Goal: Transaction & Acquisition: Purchase product/service

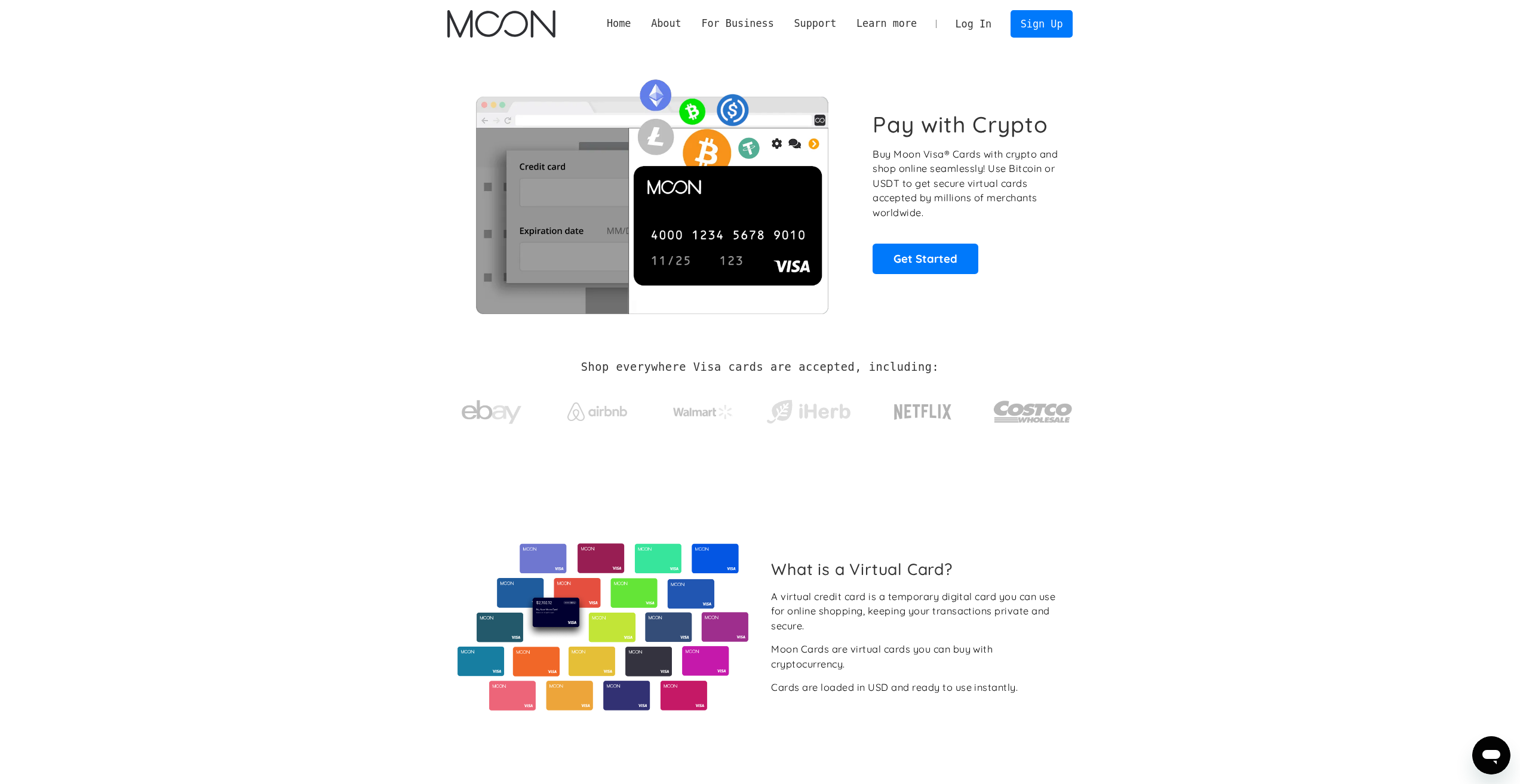
click at [979, 24] on link "Log In" at bounding box center [974, 24] width 56 height 26
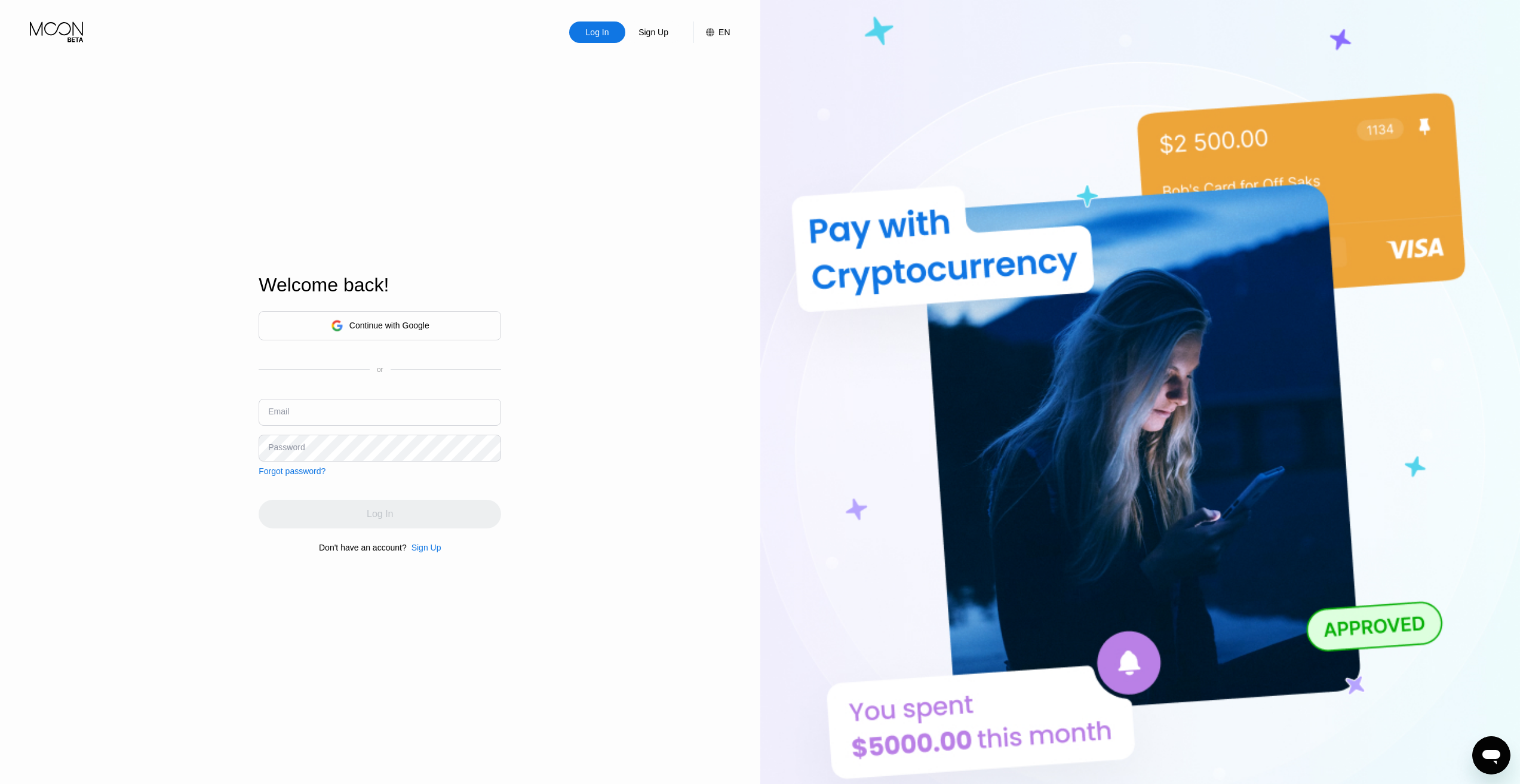
click at [346, 399] on input "text" at bounding box center [380, 412] width 243 height 27
type input "[EMAIL_ADDRESS][DOMAIN_NAME]"
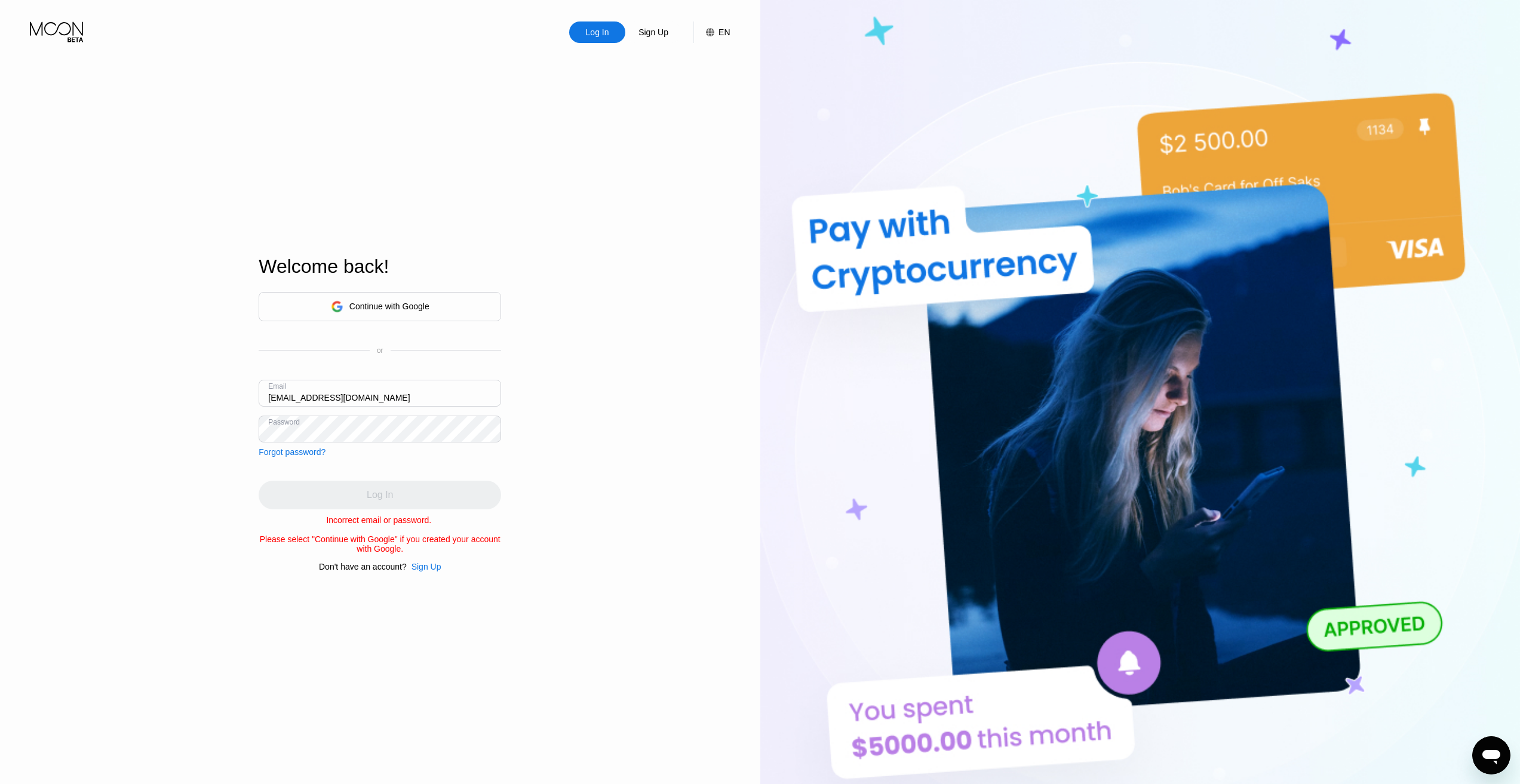
click at [365, 302] on div "Continue with Google" at bounding box center [389, 307] width 80 height 10
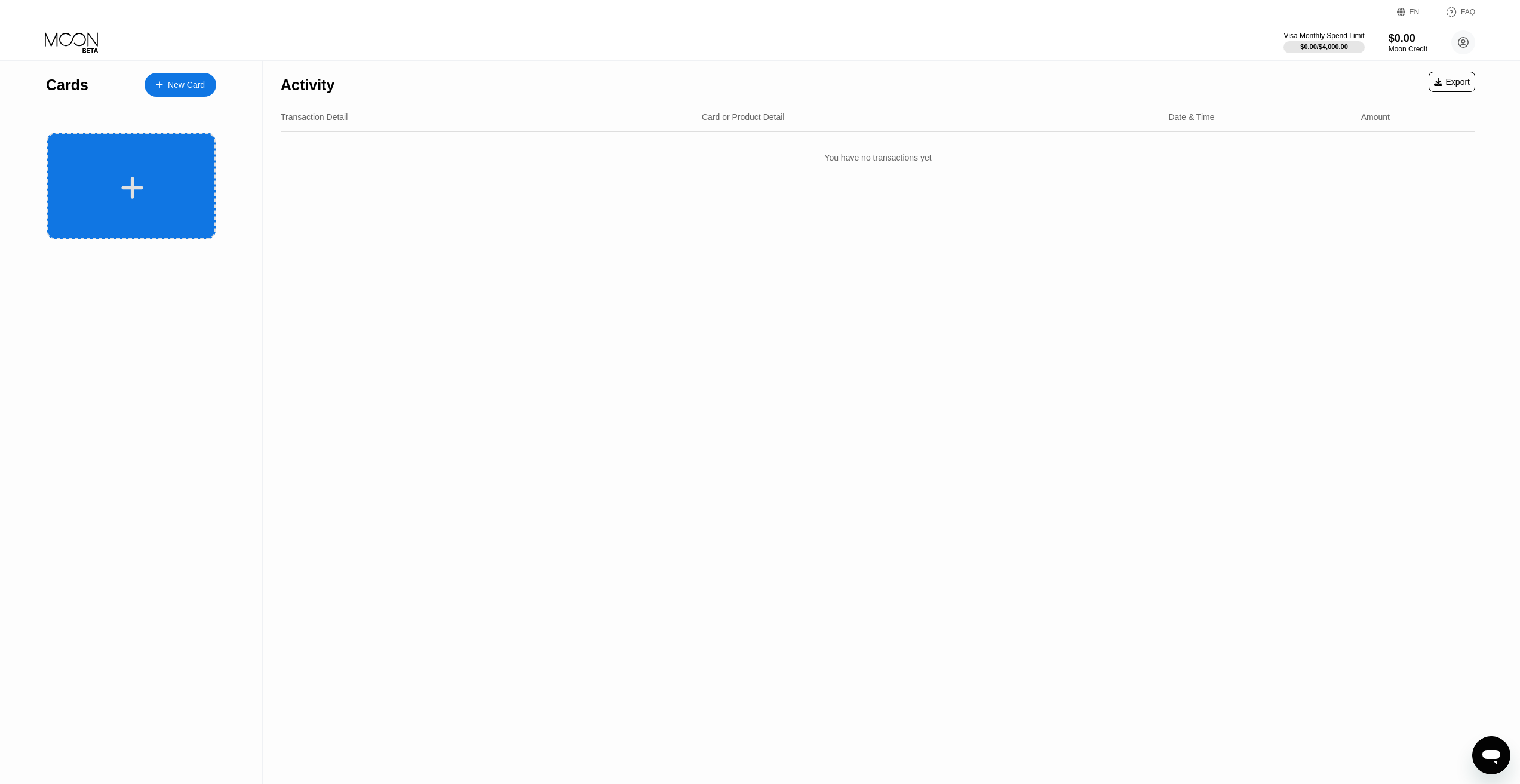
click at [194, 167] on div at bounding box center [131, 185] width 169 height 107
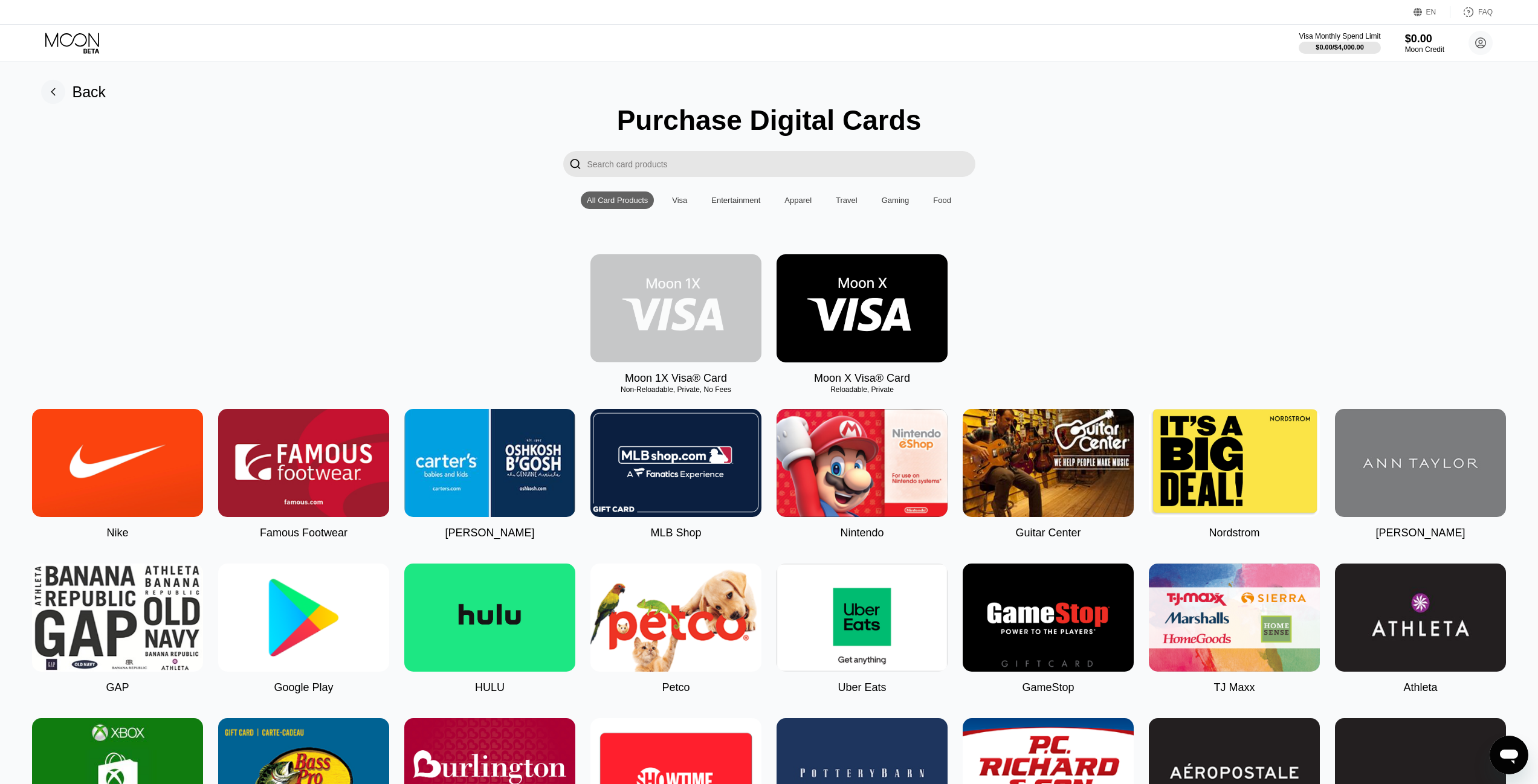
click at [726, 316] on img at bounding box center [676, 308] width 171 height 108
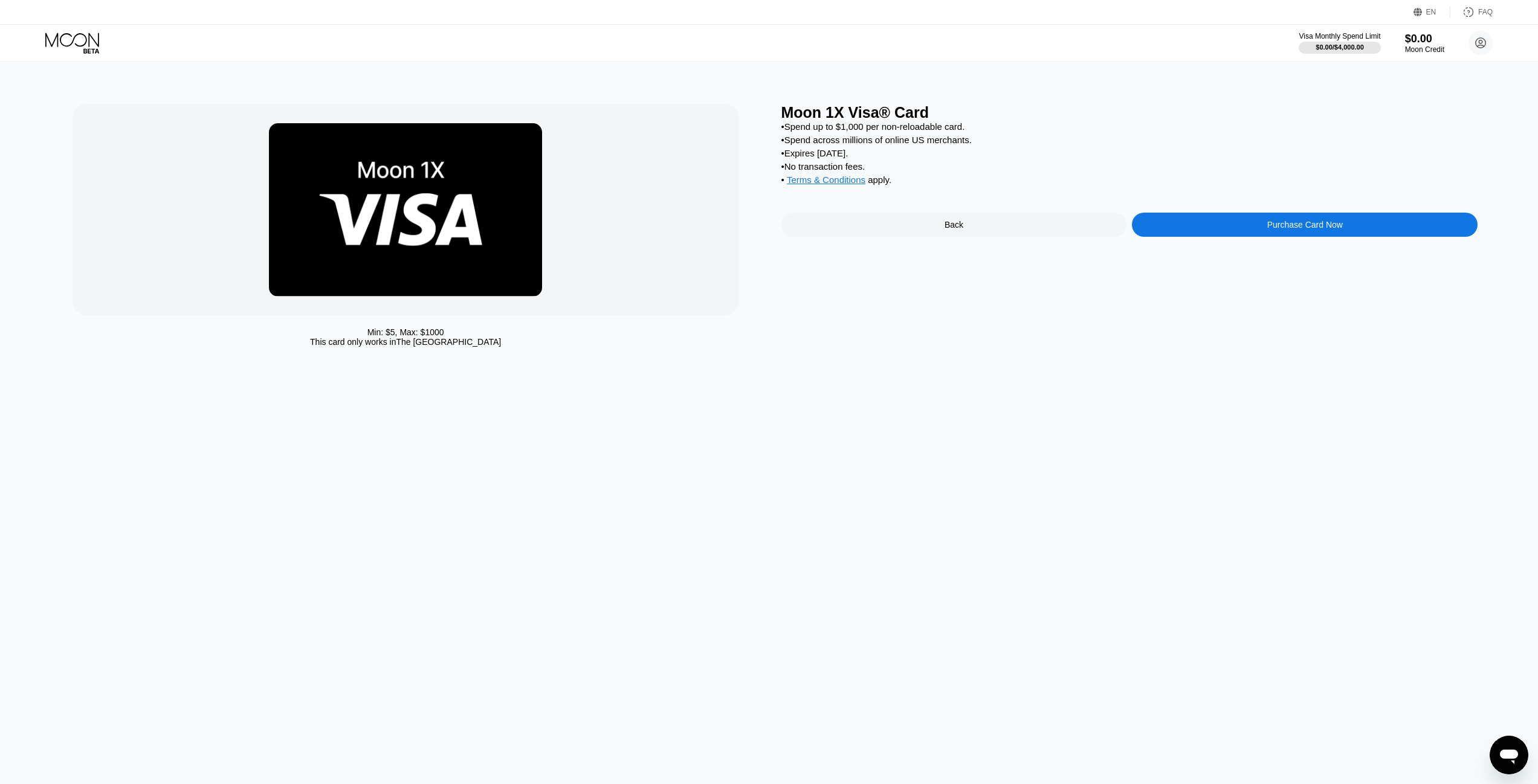
click at [1235, 237] on div "Purchase Card Now" at bounding box center [1305, 225] width 346 height 24
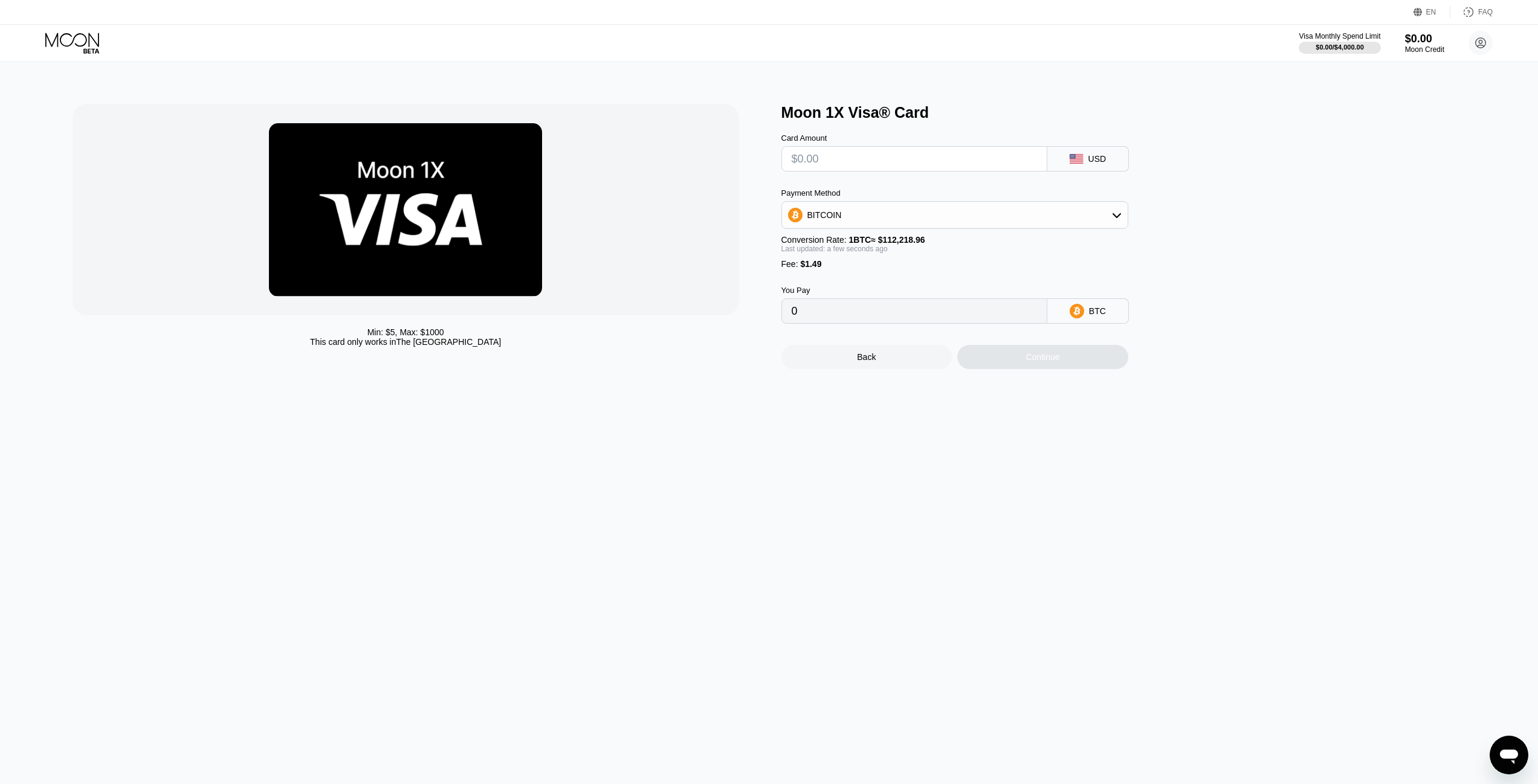
click at [850, 161] on input "text" at bounding box center [915, 159] width 245 height 24
type input "$2"
type input "0.00003110"
type input "$20"
type input "0.00019151"
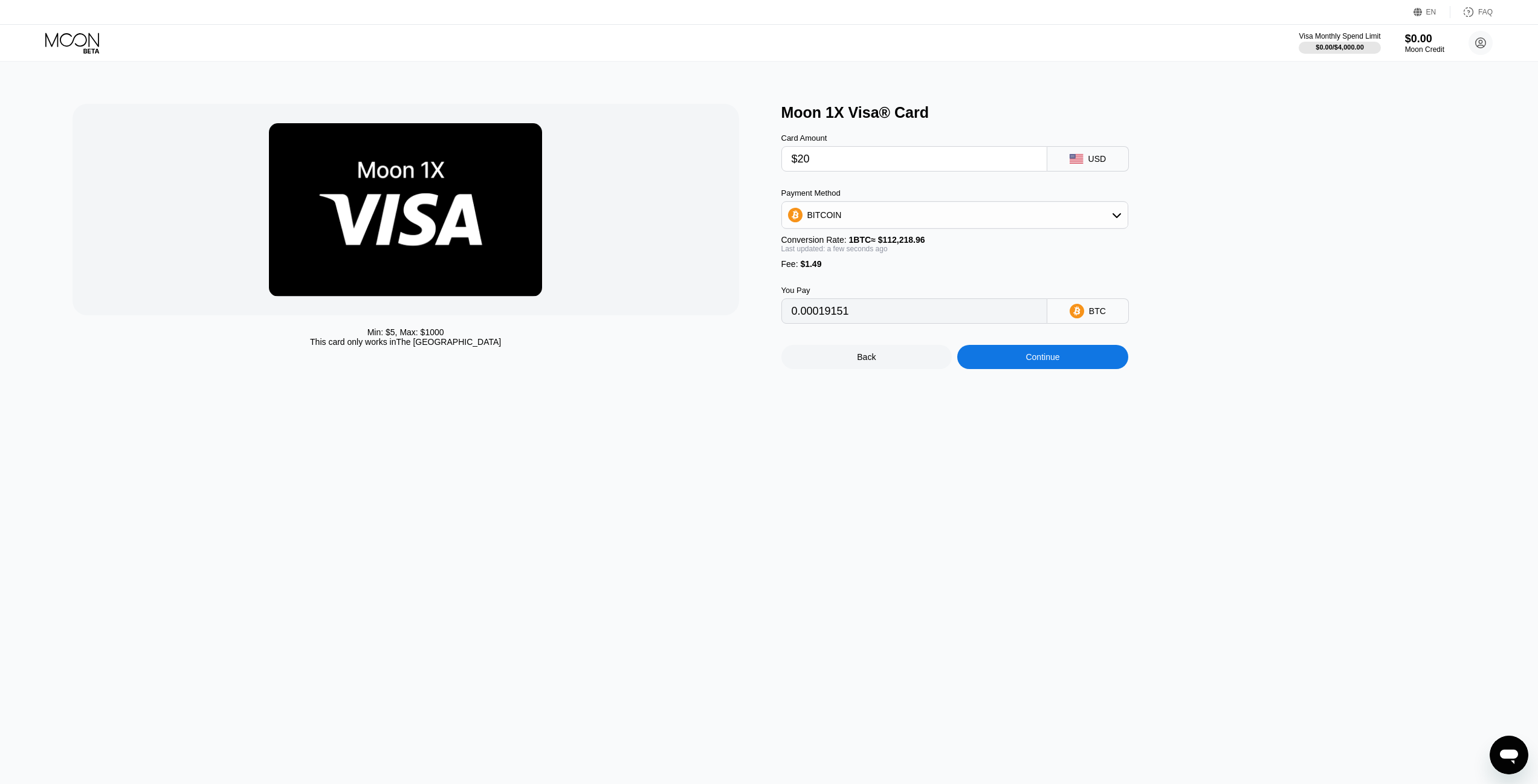
type input "$20"
click at [884, 369] on div "Back" at bounding box center [867, 357] width 171 height 24
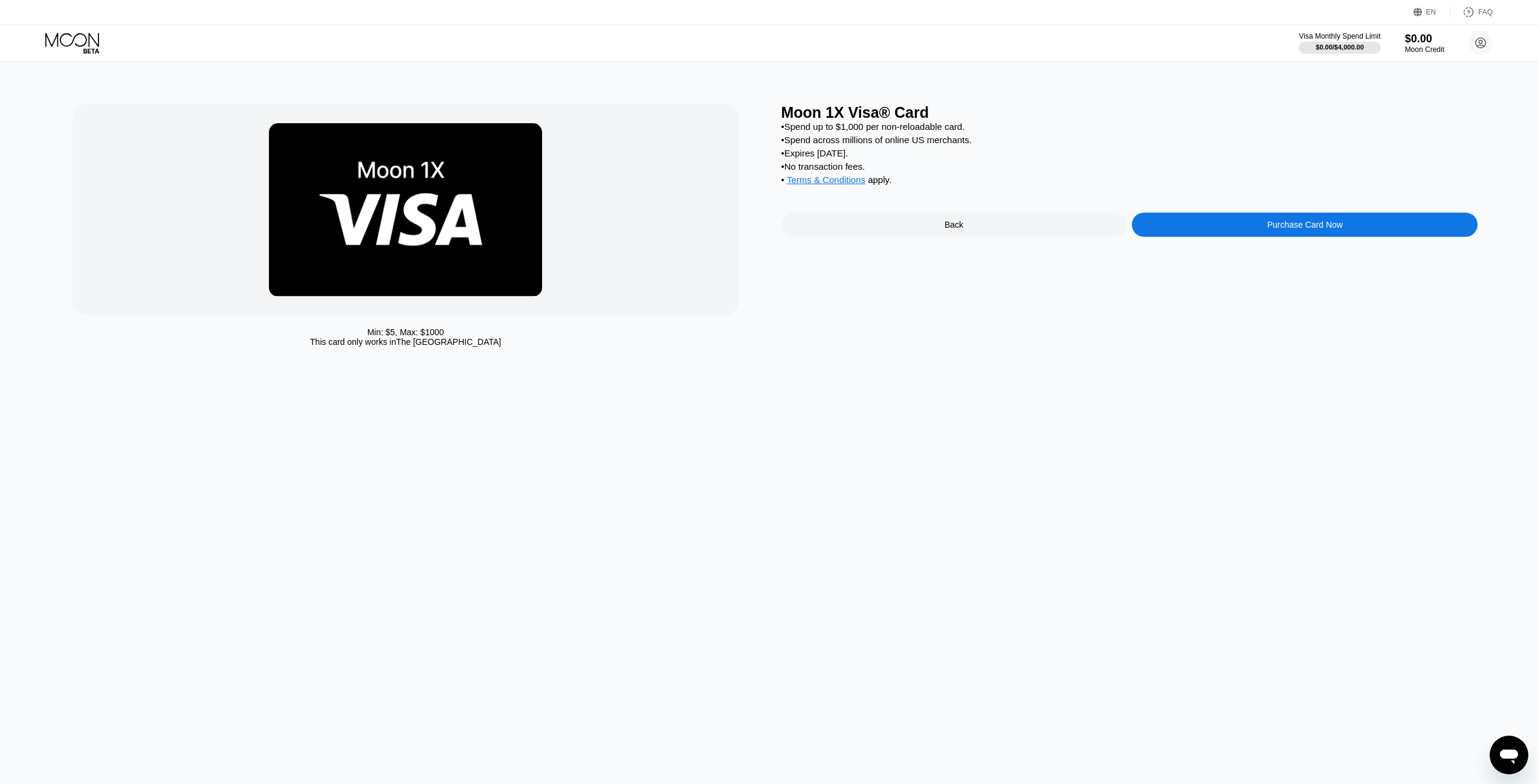
drag, startPoint x: 915, startPoint y: 271, endPoint x: 913, endPoint y: 252, distance: 19.1
click at [915, 264] on div "Moon 1X Visa® Card • Spend up to $1,000 per non-reloadable card. • Spend across…" at bounding box center [1130, 228] width 697 height 249
click at [913, 252] on div "Moon 1X Visa® Card • Spend up to $1,000 per non-reloadable card. • Spend across…" at bounding box center [1130, 228] width 697 height 249
click at [911, 237] on div "Back" at bounding box center [954, 225] width 346 height 24
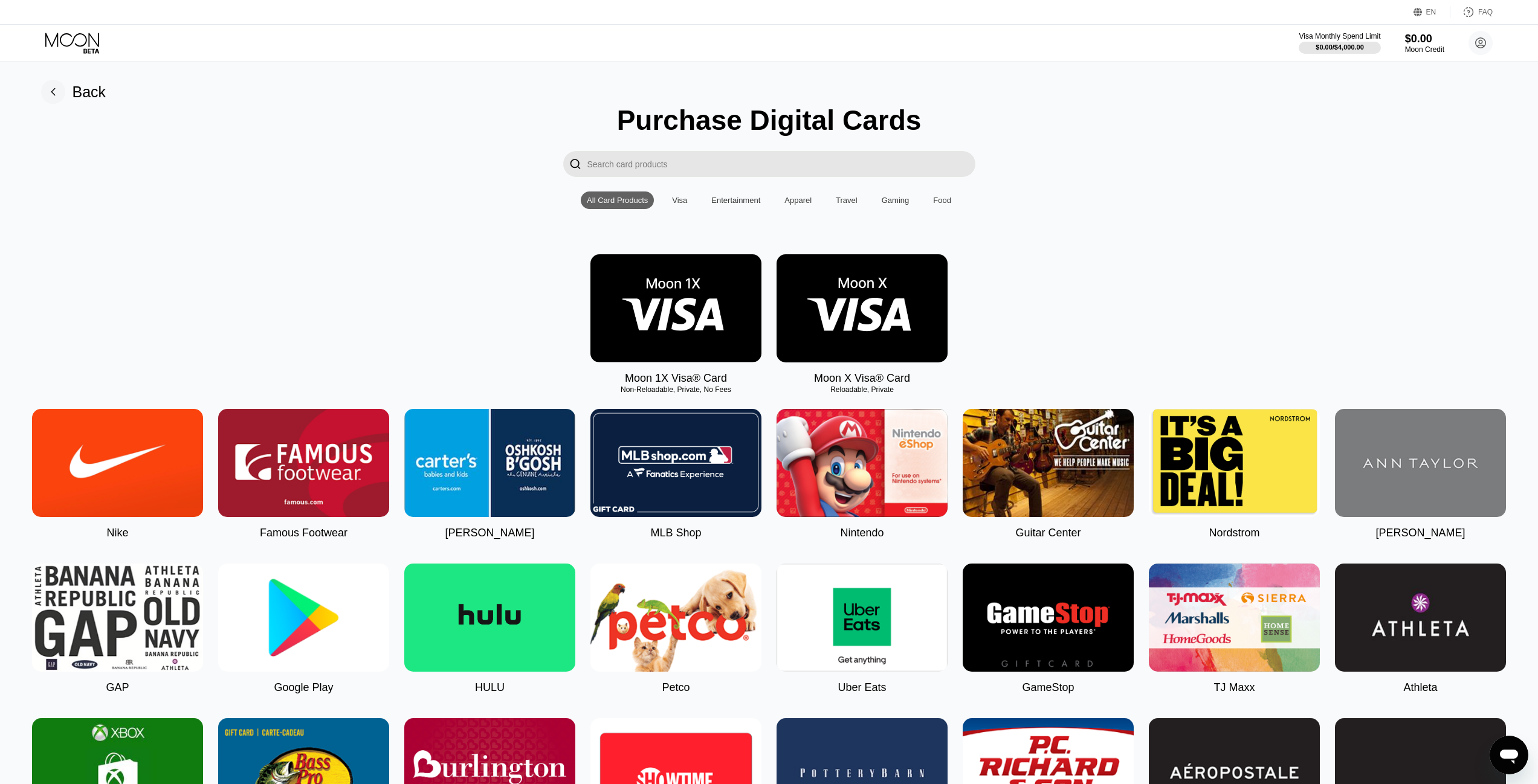
click at [850, 314] on img at bounding box center [862, 308] width 171 height 108
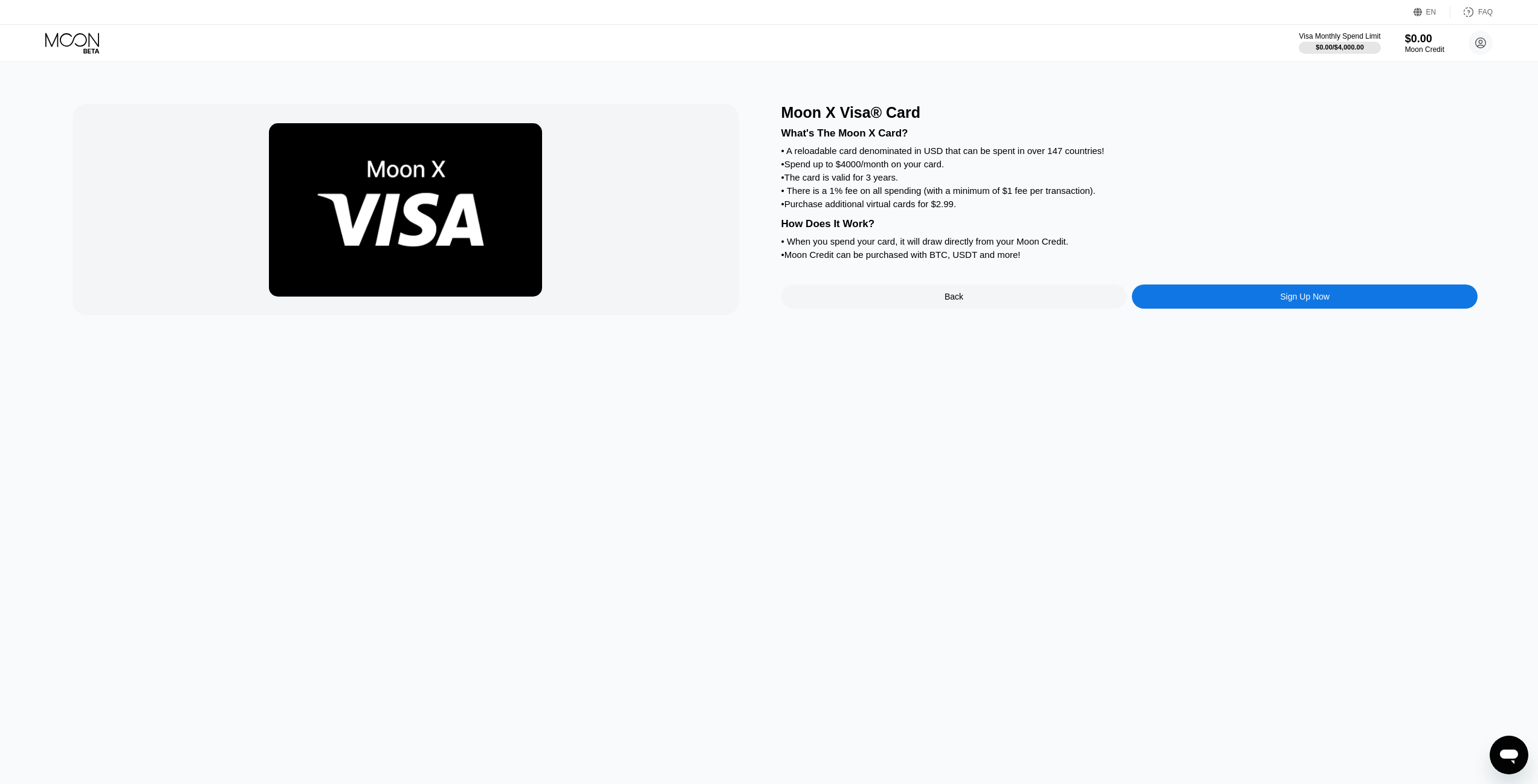
click at [1213, 307] on div "Sign Up Now" at bounding box center [1305, 297] width 346 height 24
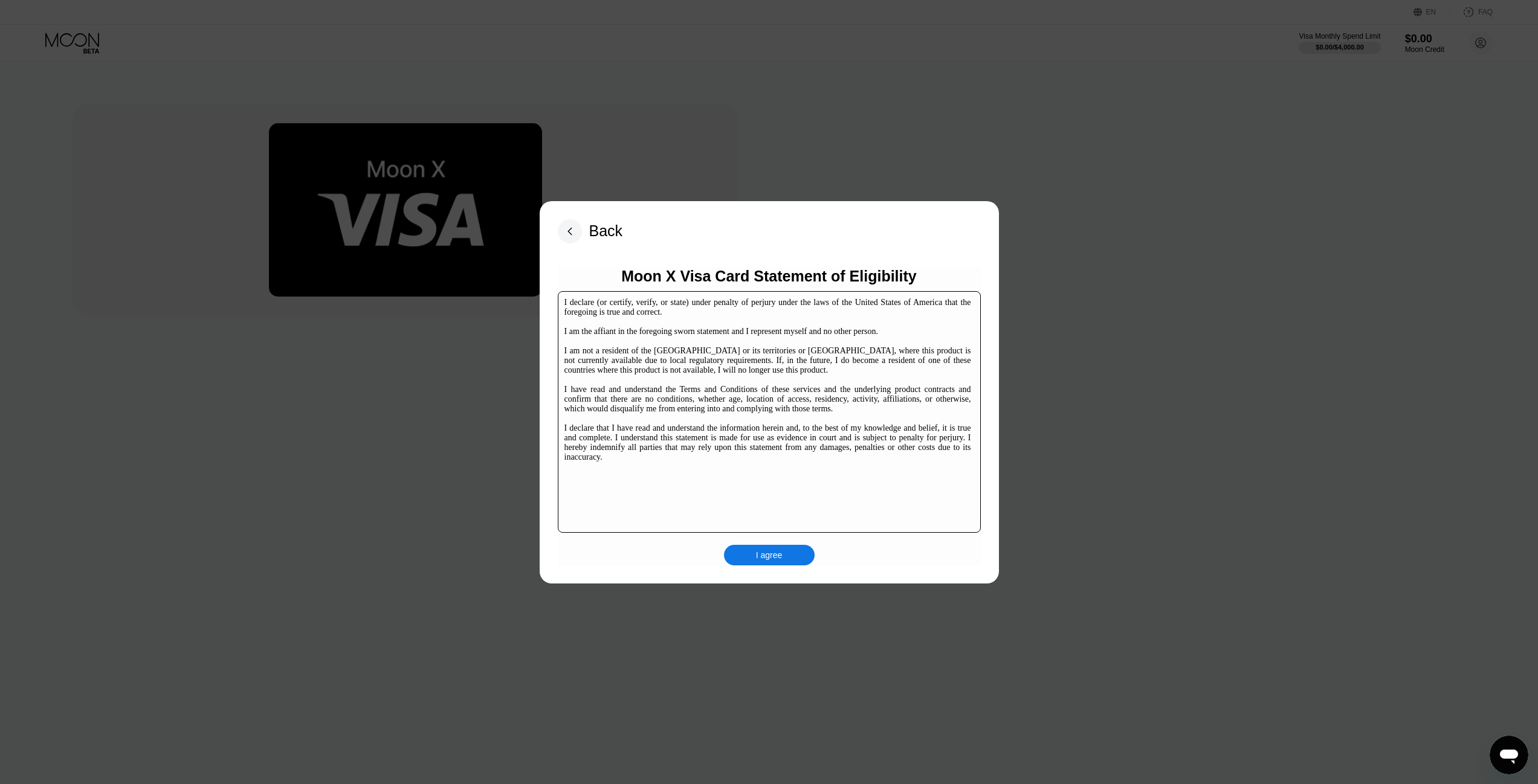
click at [792, 547] on div "I agree" at bounding box center [769, 555] width 91 height 20
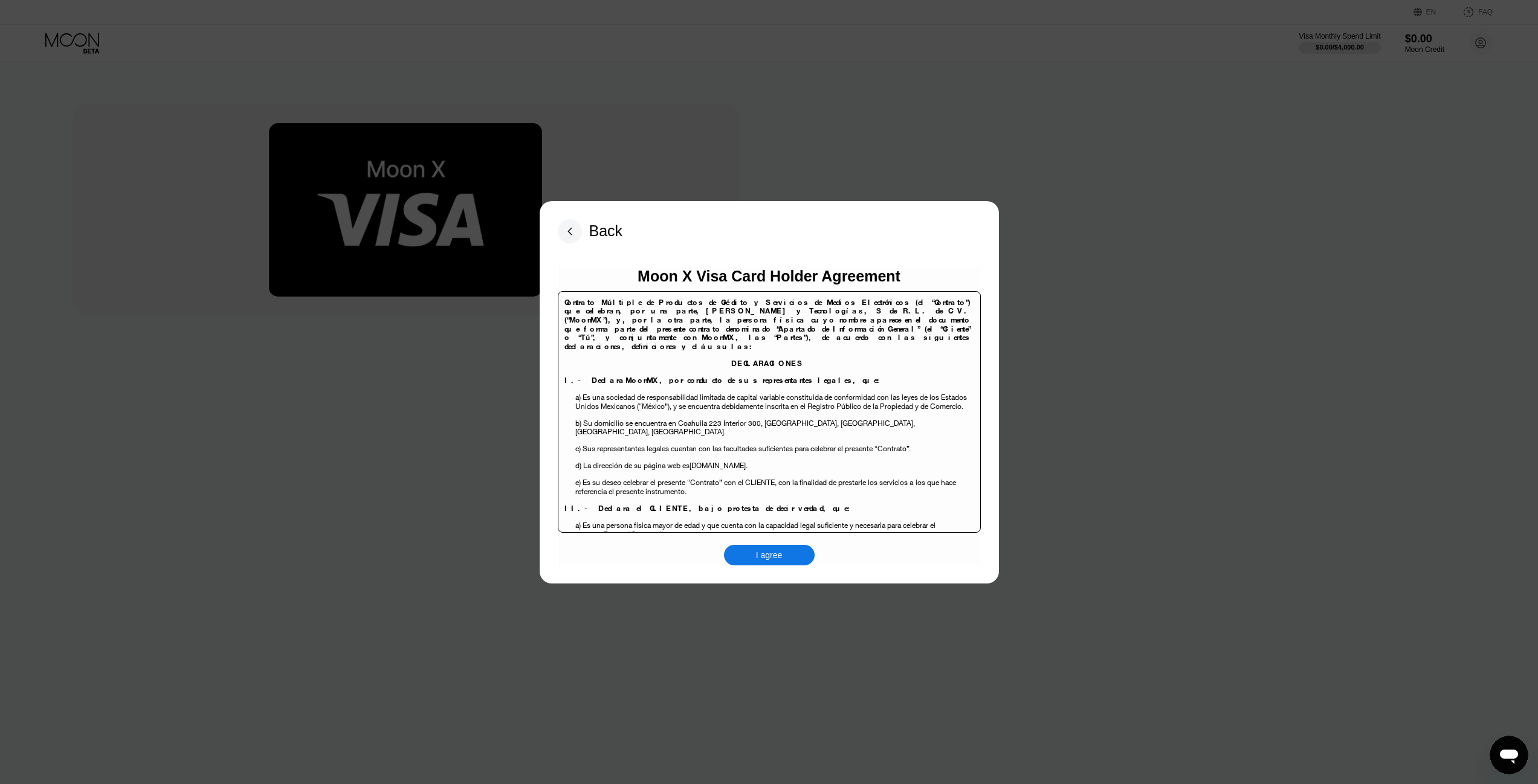
click at [786, 549] on div "I agree" at bounding box center [769, 555] width 91 height 20
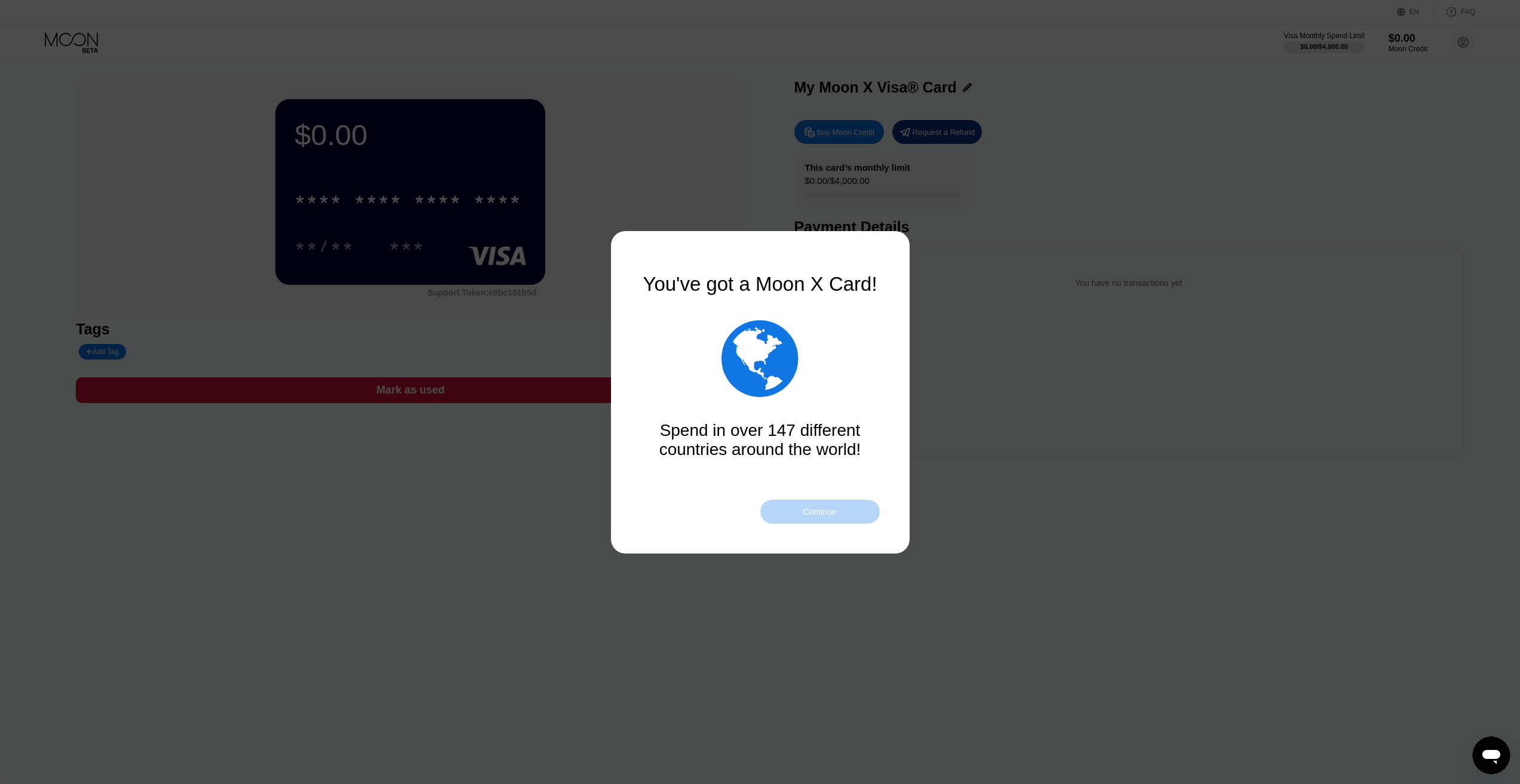
click at [852, 508] on div "Continue" at bounding box center [820, 512] width 119 height 24
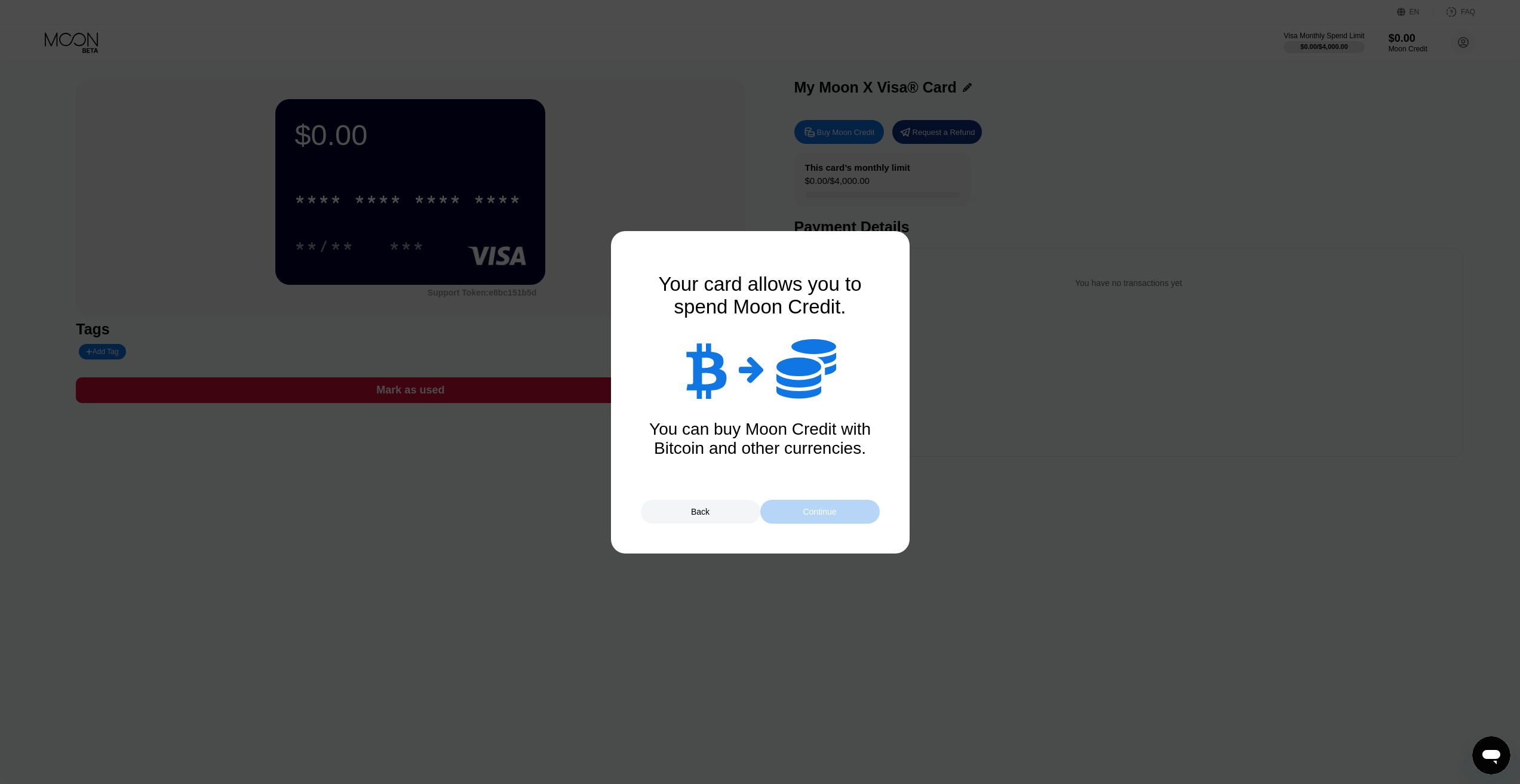
click at [852, 508] on div "Continue" at bounding box center [820, 512] width 119 height 24
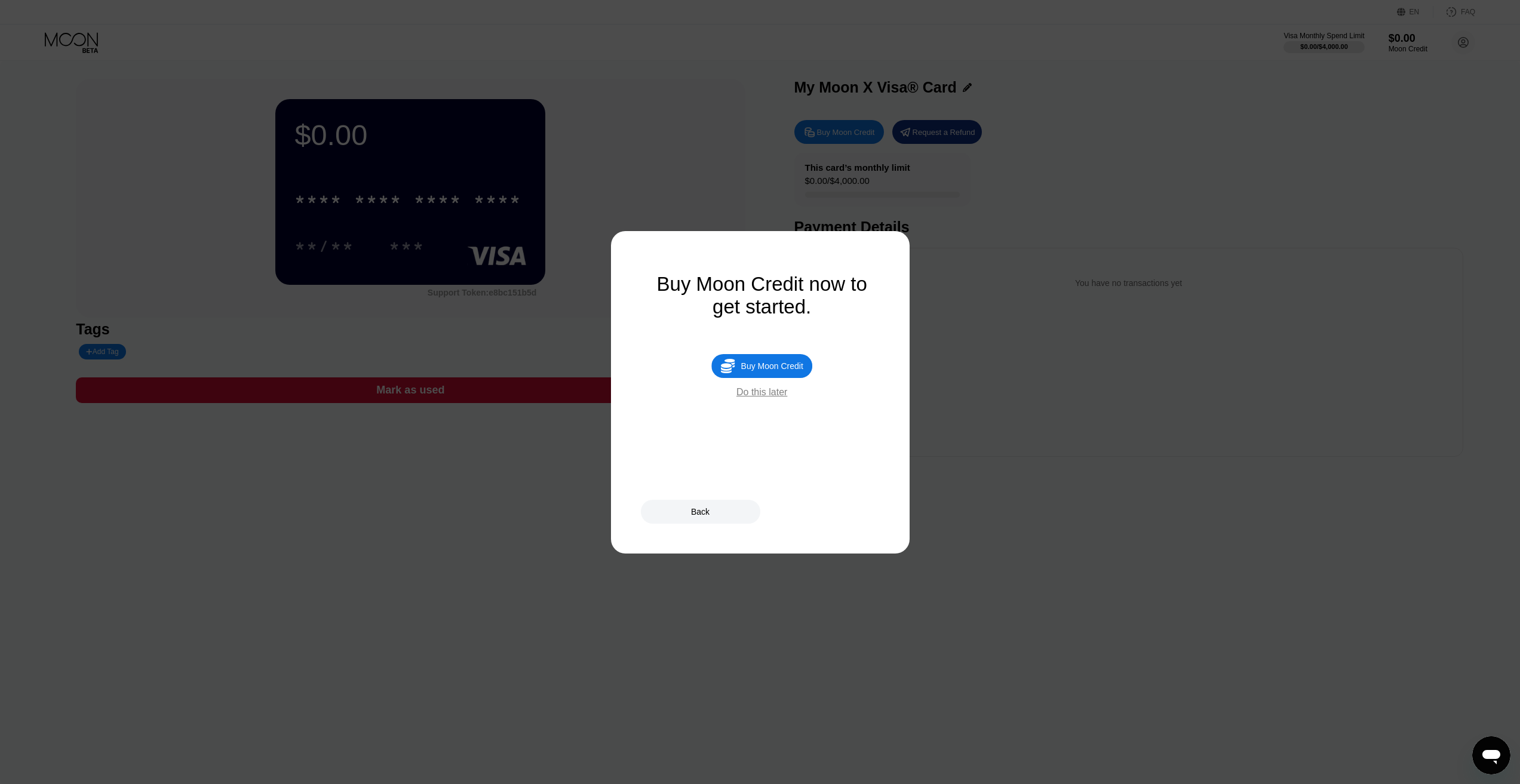
click at [850, 508] on div "Back" at bounding box center [760, 512] width 239 height 24
click at [700, 507] on div "Back" at bounding box center [700, 512] width 19 height 10
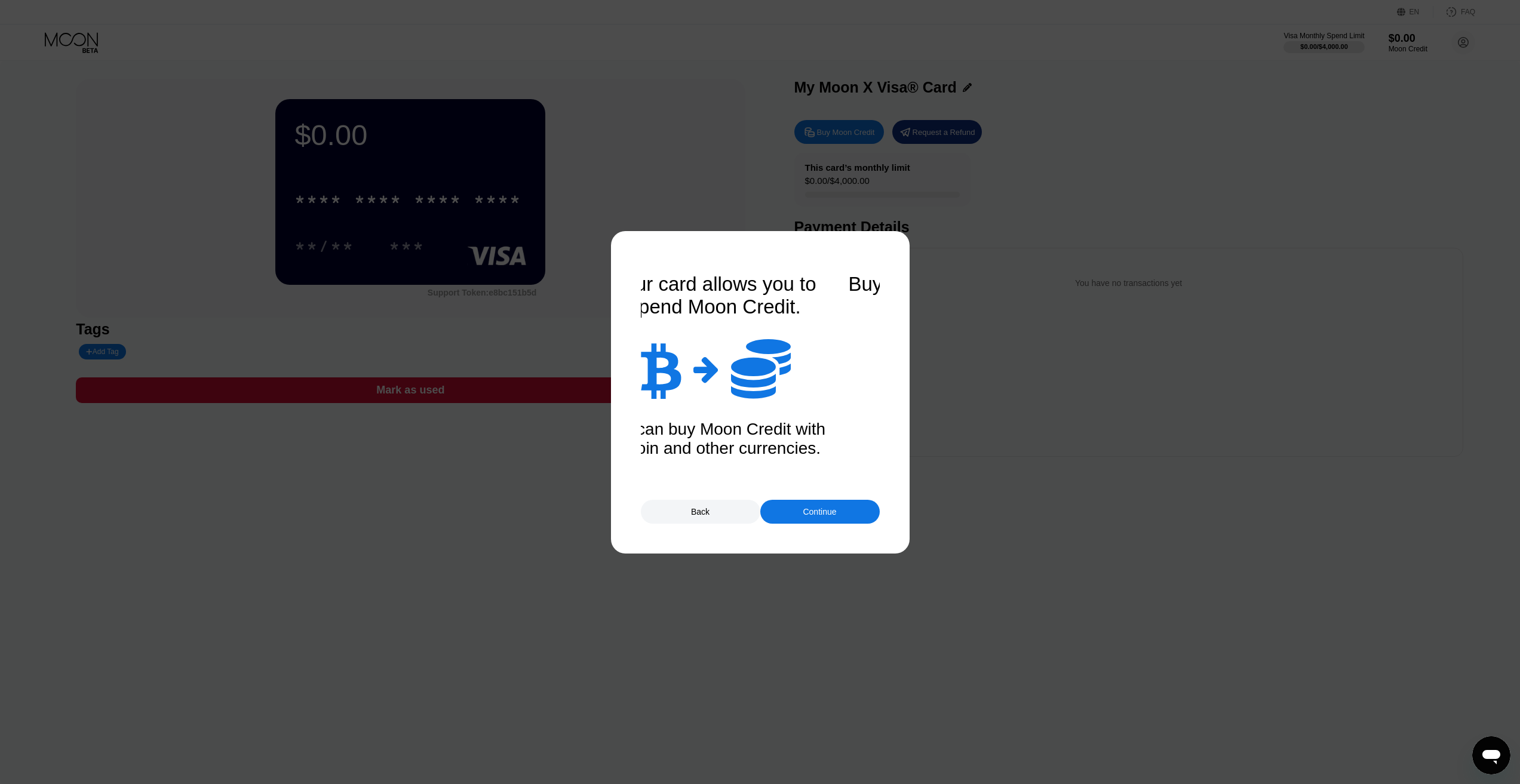
click at [806, 512] on div "Continue" at bounding box center [820, 512] width 33 height 10
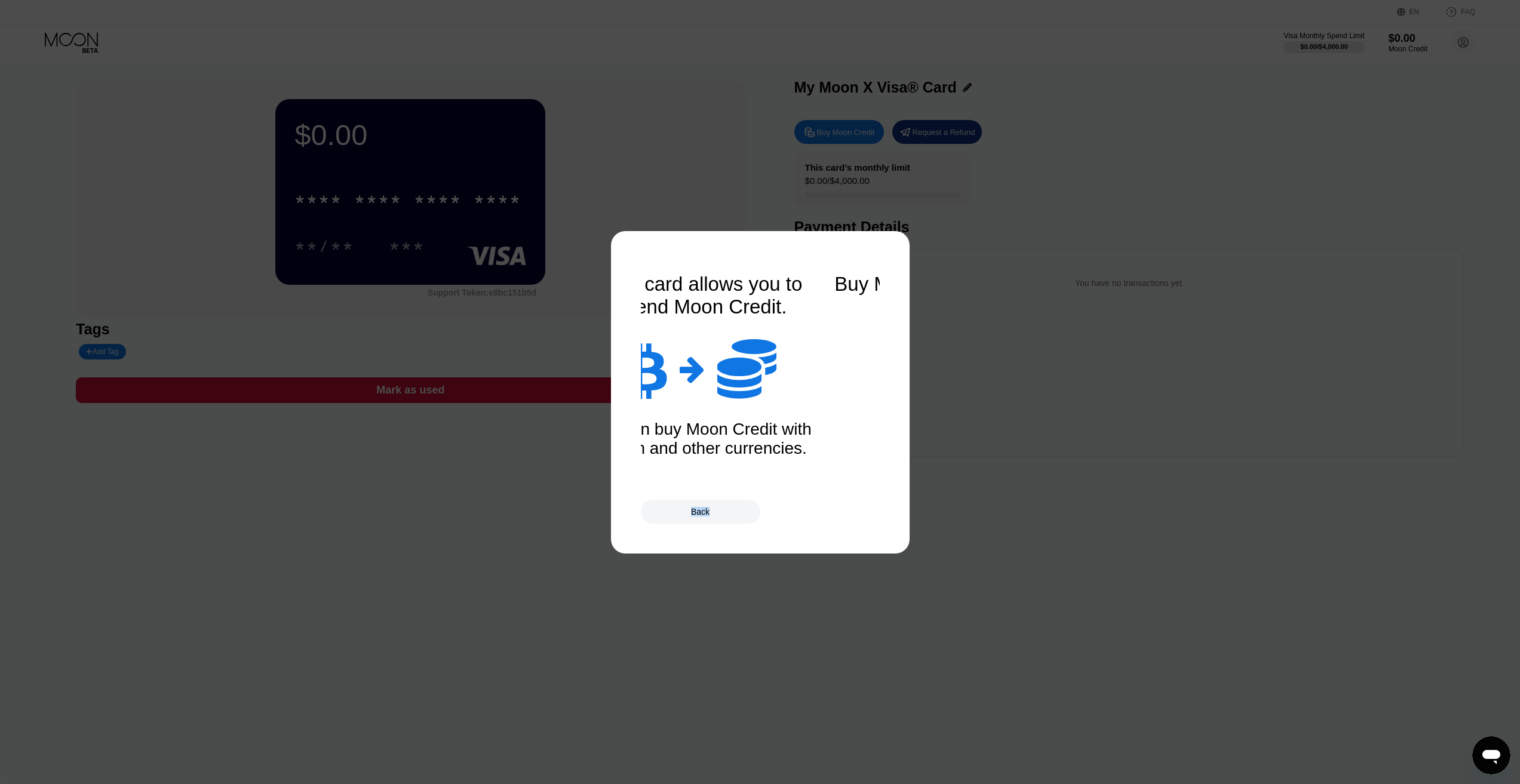
click at [806, 512] on div "Back" at bounding box center [760, 512] width 239 height 24
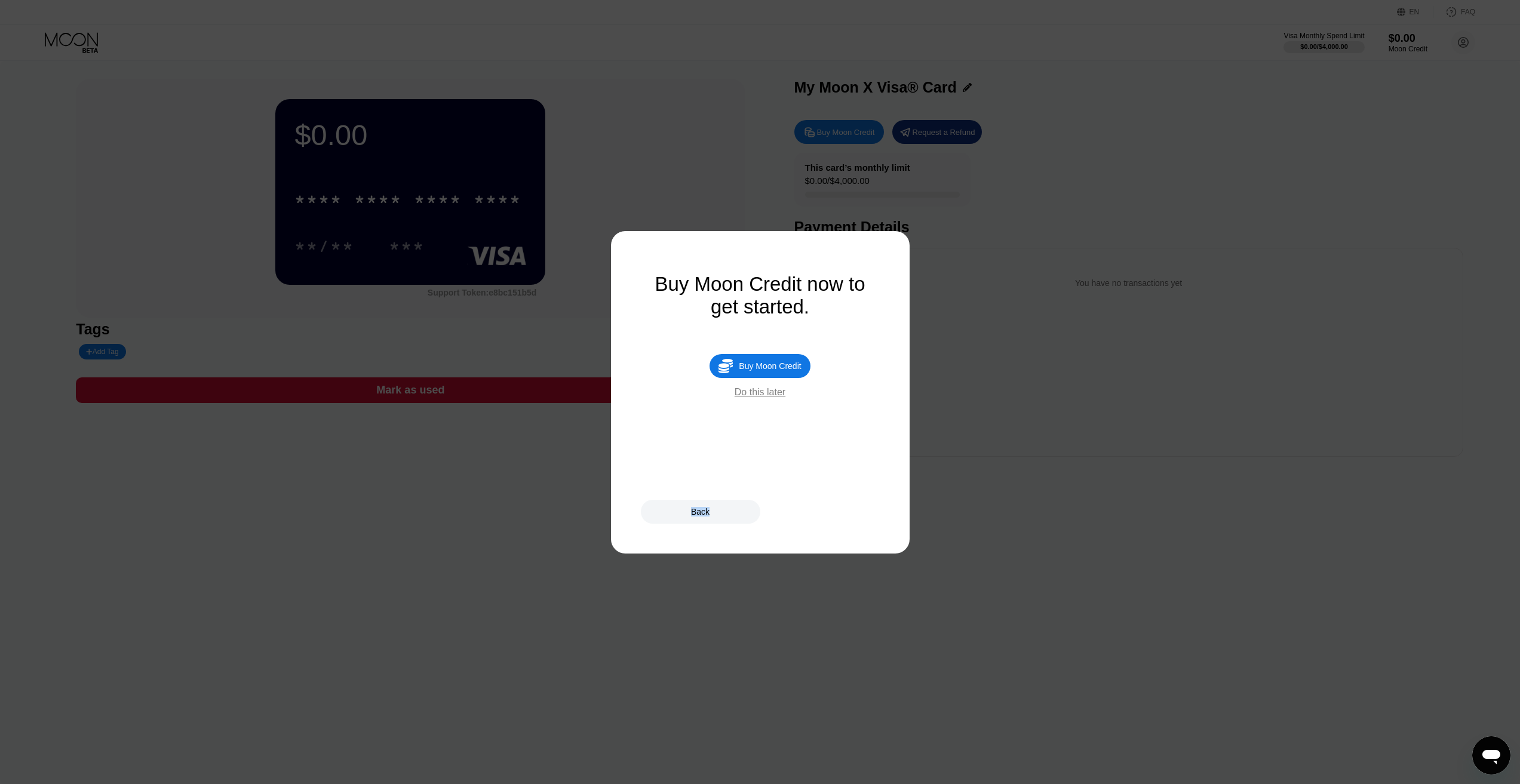
click at [769, 397] on div "Do this later" at bounding box center [760, 392] width 51 height 10
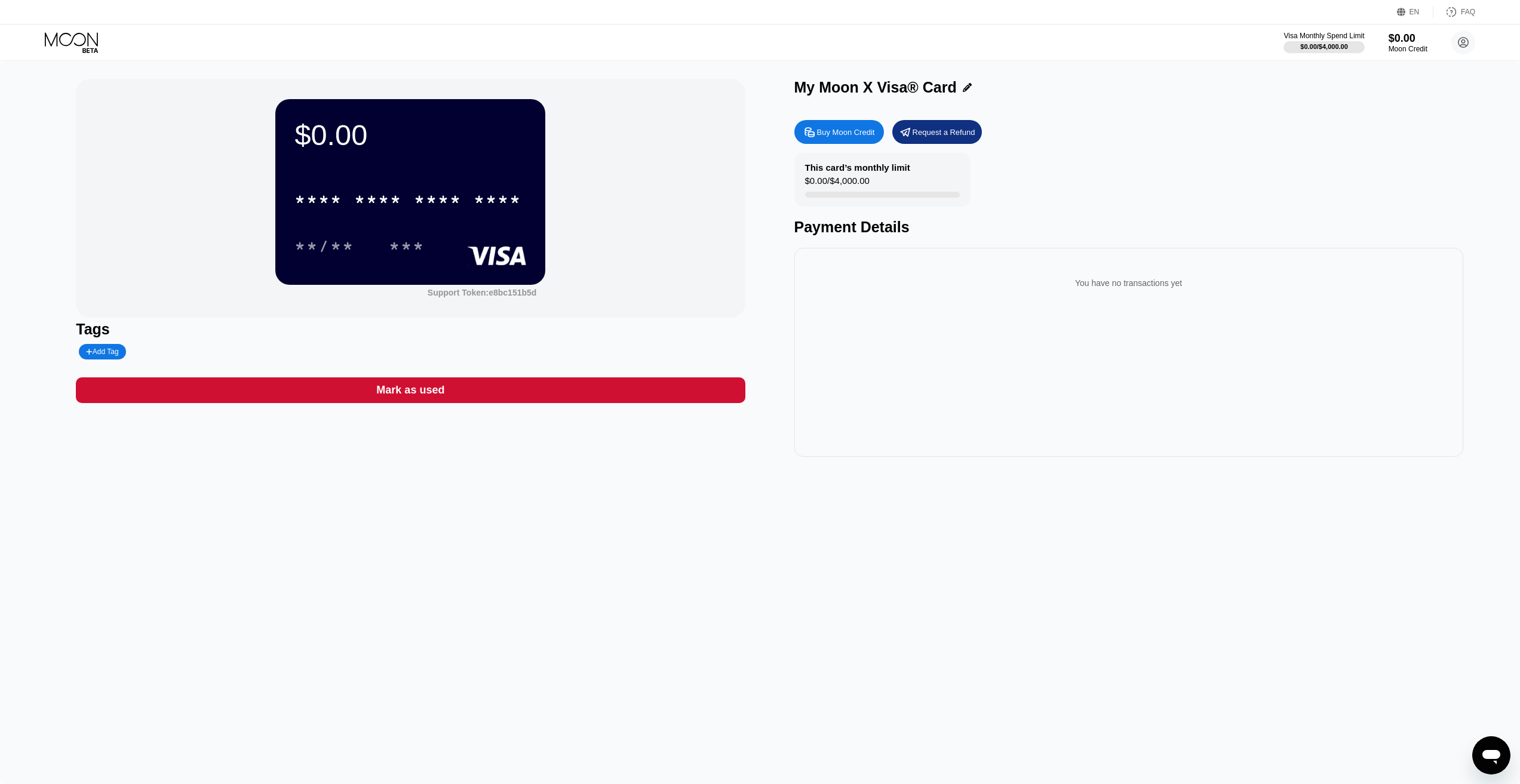
click at [846, 130] on div "Buy Moon Credit" at bounding box center [845, 132] width 58 height 10
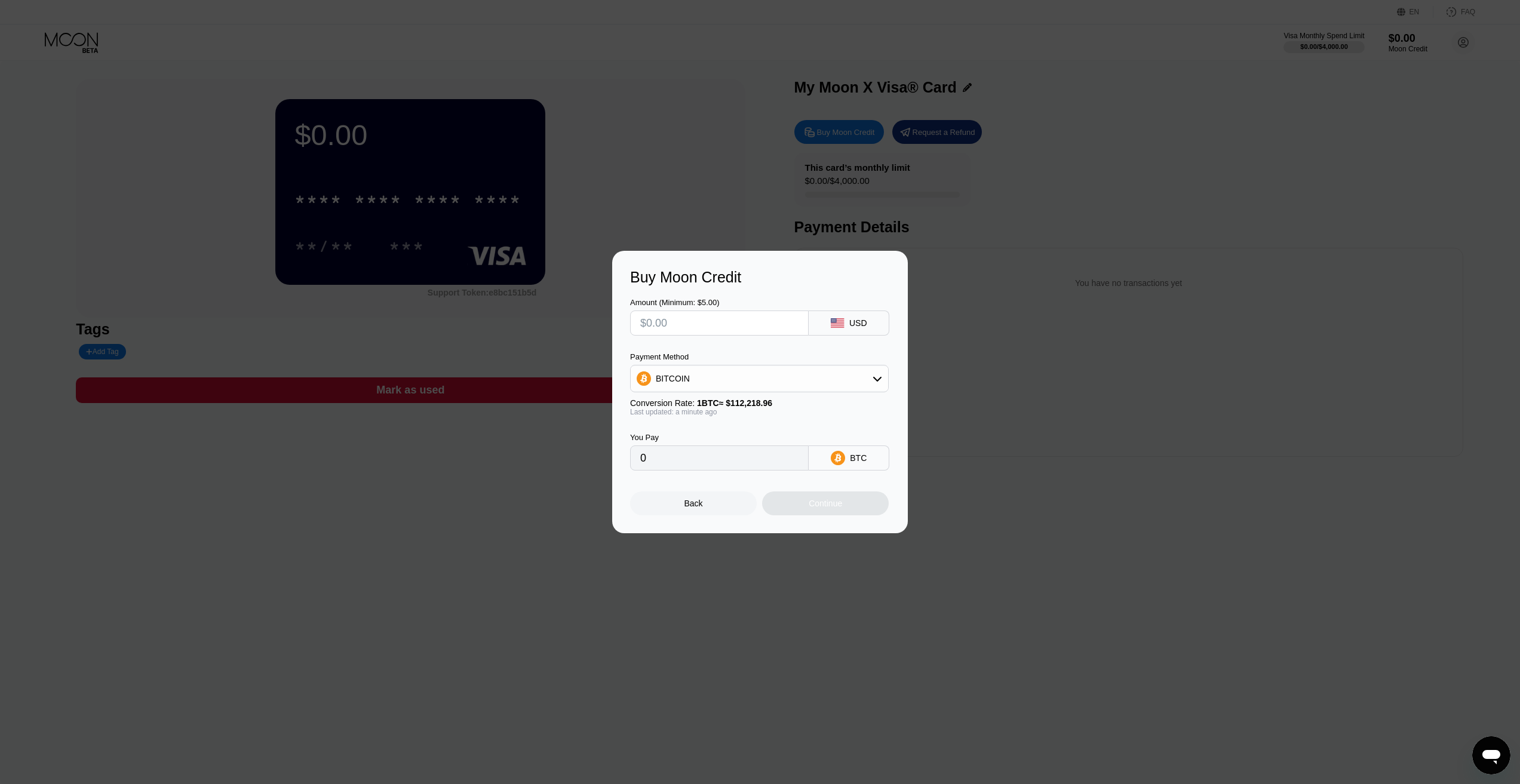
click at [734, 378] on div "BITCOIN" at bounding box center [759, 378] width 257 height 24
click at [720, 431] on div "USDT on TRON" at bounding box center [759, 438] width 252 height 24
type input "0.00"
click at [760, 318] on input "text" at bounding box center [719, 323] width 158 height 24
type input "$10"
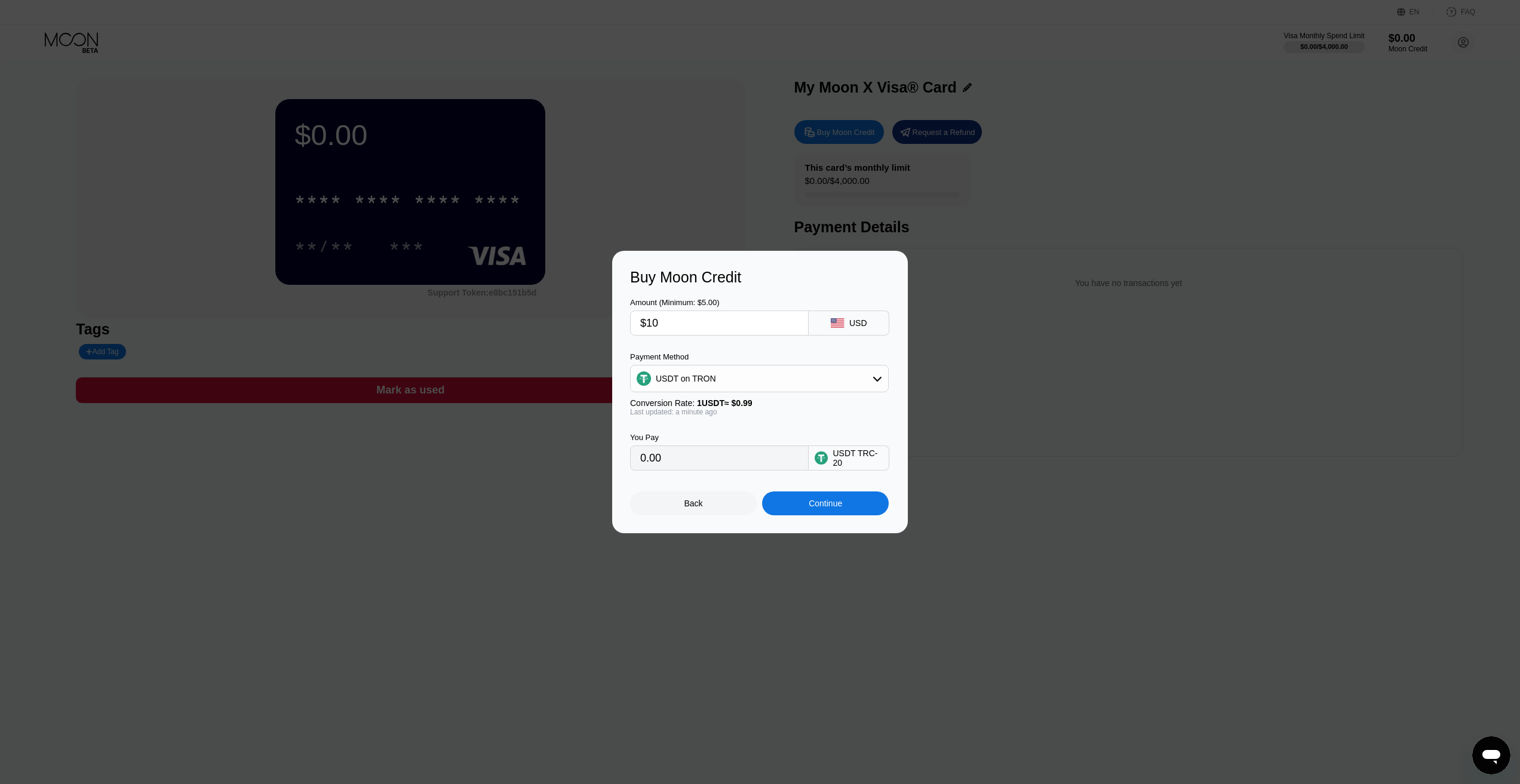
type input "10.10"
type input "$100"
type input "101.01"
type input "$100"
drag, startPoint x: 610, startPoint y: 318, endPoint x: 523, endPoint y: 316, distance: 87.0
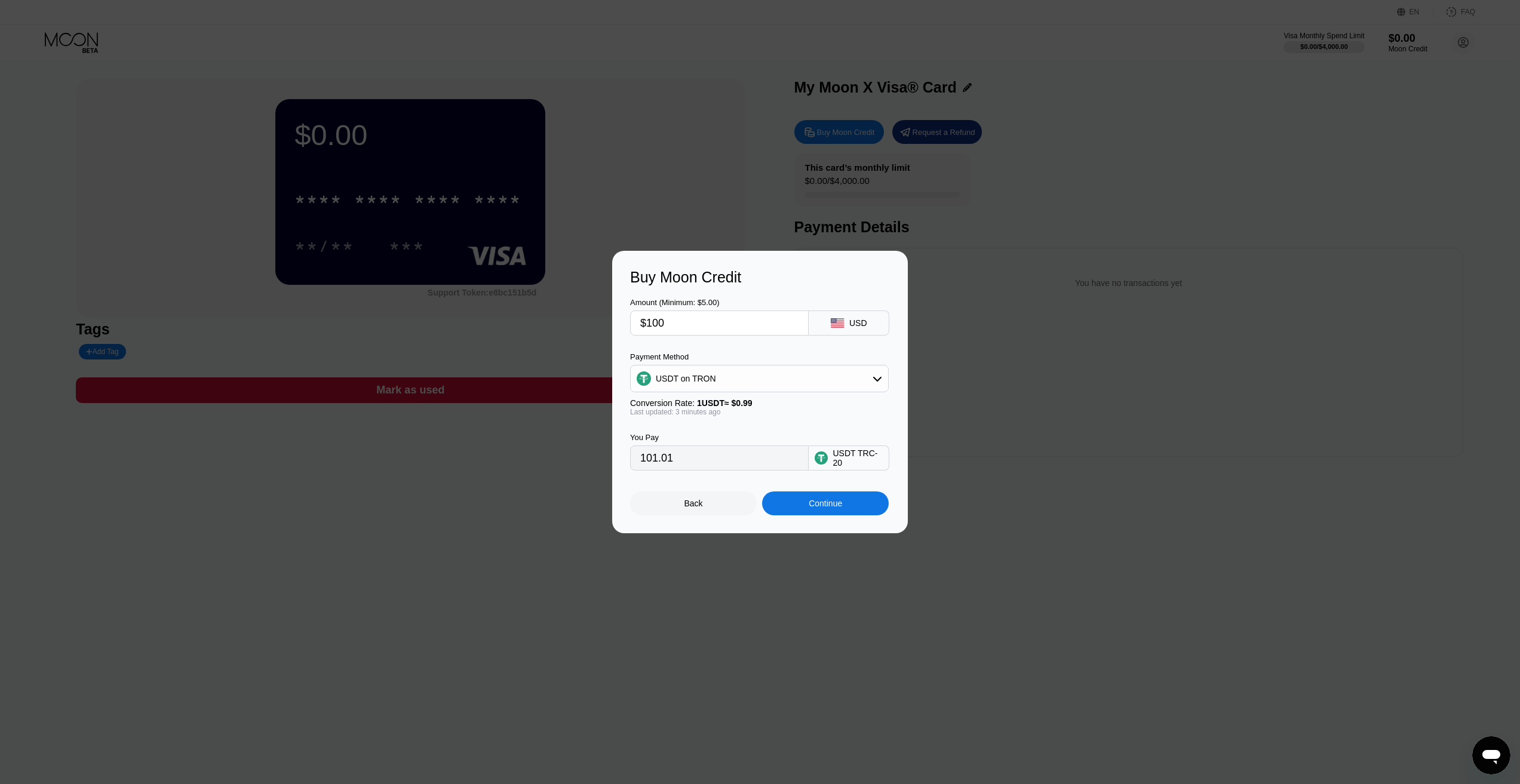
click at [523, 316] on div "Buy Moon Credit Amount (Minimum: $5.00) $100 USD Payment Method USDT on TRON Co…" at bounding box center [760, 392] width 1520 height 282
type input "$5"
type input "5.05"
click at [756, 421] on div "You Pay 5.05 USDT TRC-20" at bounding box center [760, 443] width 260 height 54
click at [822, 371] on div "USDT on TRON" at bounding box center [759, 378] width 257 height 24
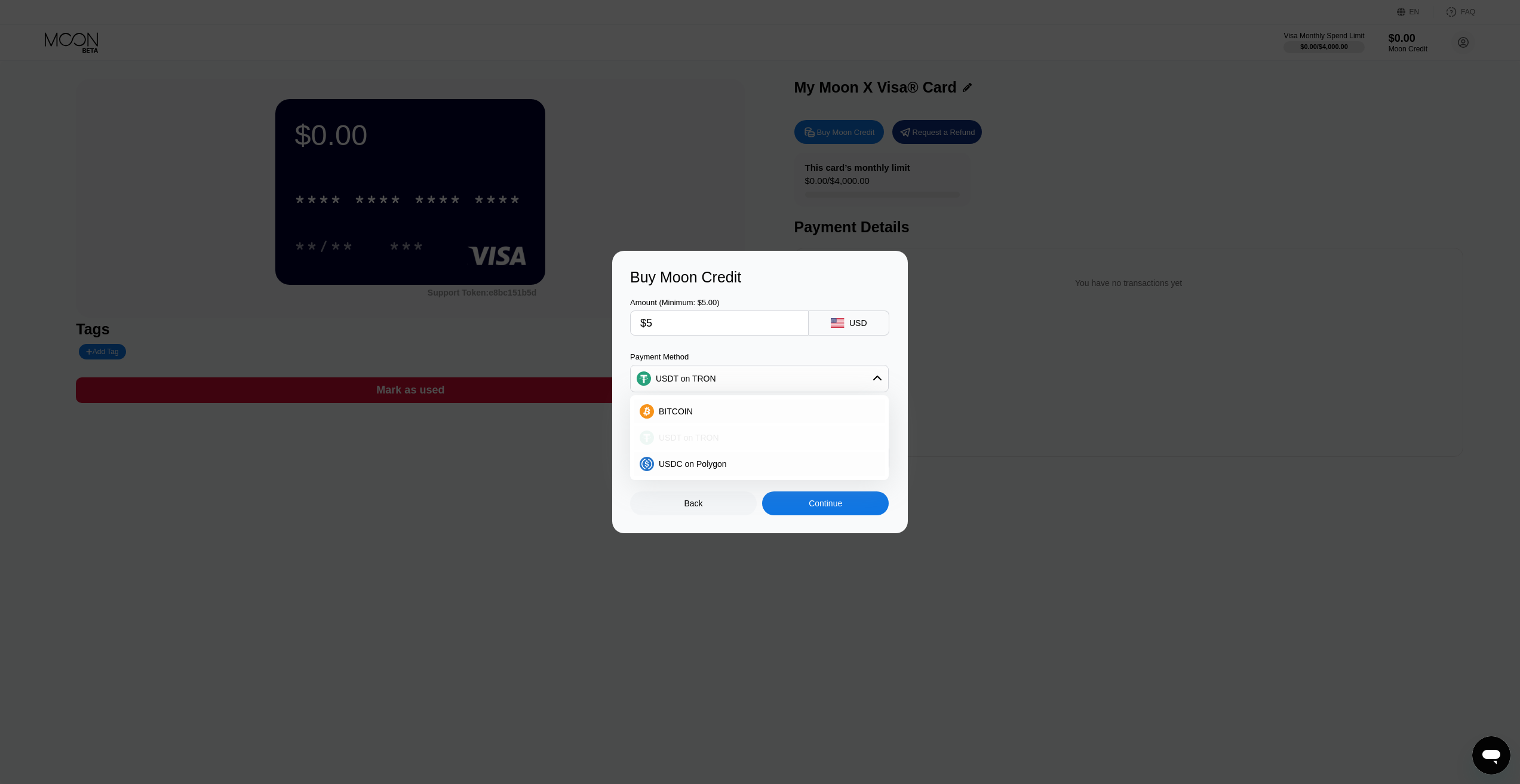
click at [749, 440] on div "USDT on TRON" at bounding box center [766, 438] width 225 height 10
click at [744, 378] on div "USDT on TRON" at bounding box center [759, 378] width 257 height 24
click at [708, 432] on div "USDT on TRON" at bounding box center [759, 438] width 252 height 24
click at [588, 319] on div "Buy Moon Credit Amount (Minimum: $5.00) $5 USD Payment Method USDT on TRON Conv…" at bounding box center [760, 392] width 1520 height 282
type input "$10"
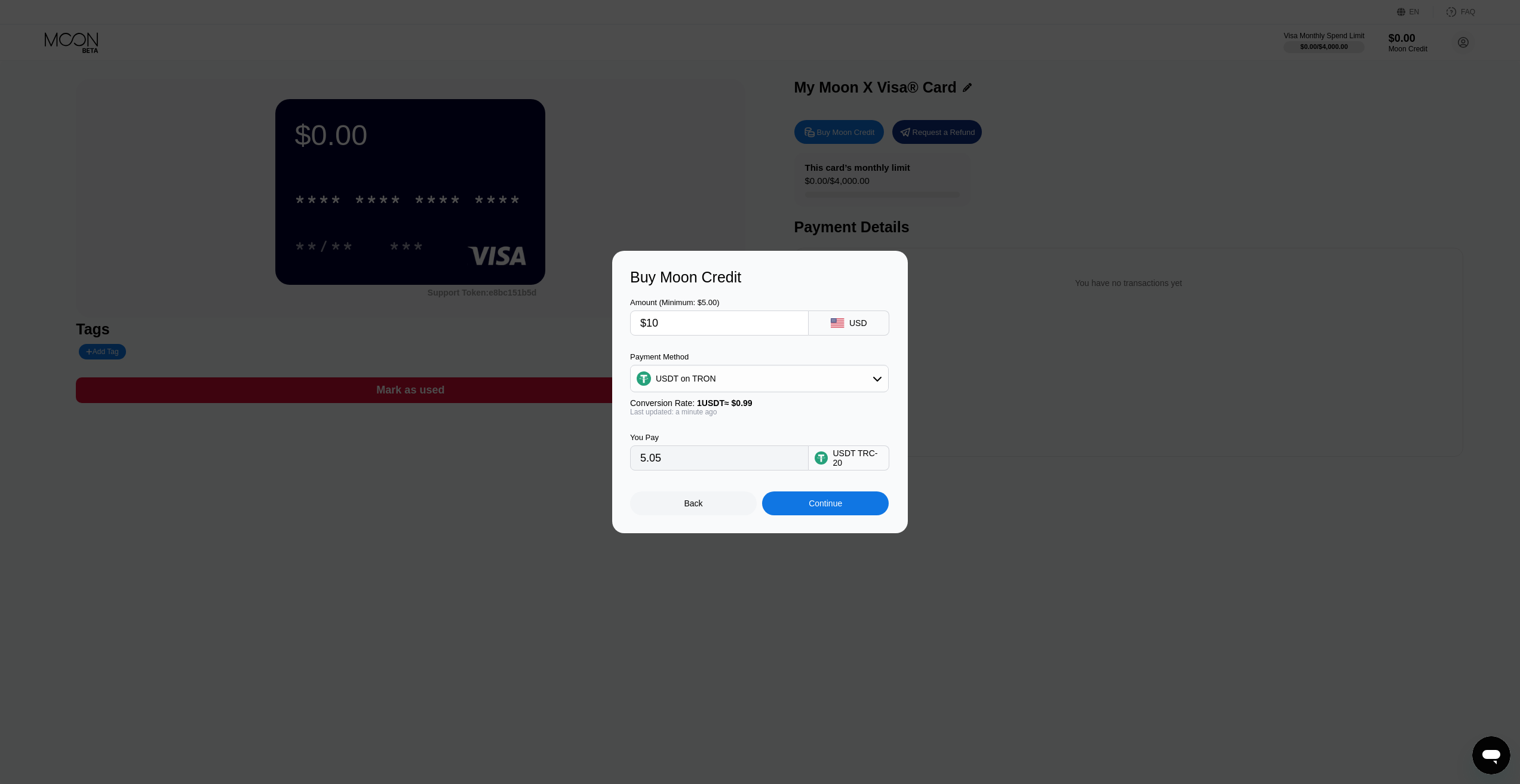
type input "10.10"
type input "$10"
click at [808, 503] on div "Continue" at bounding box center [825, 504] width 33 height 10
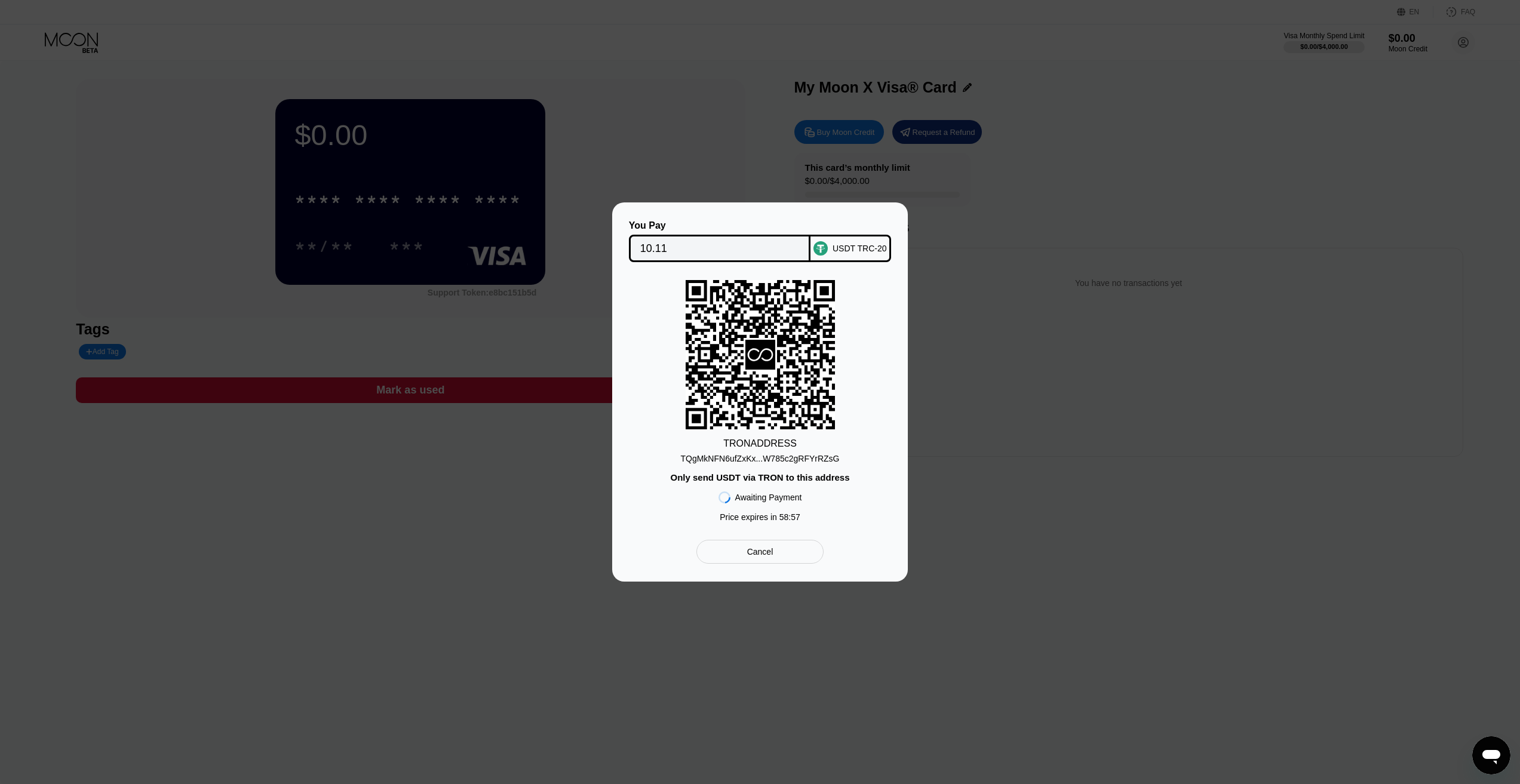
click at [760, 455] on div "TQgMkNFN6ufZxKx...W785c2gRFYrRZsG" at bounding box center [760, 459] width 159 height 10
